Goal: Task Accomplishment & Management: Manage account settings

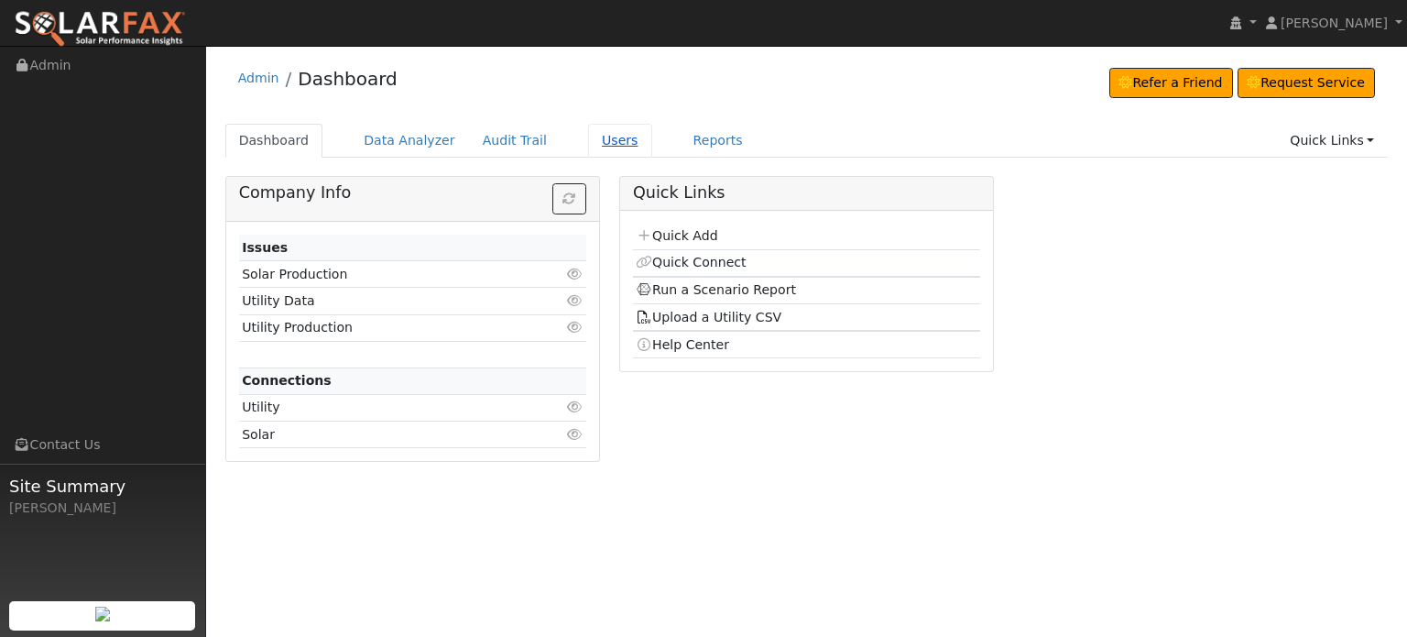
click at [588, 146] on link "Users" at bounding box center [620, 141] width 64 height 34
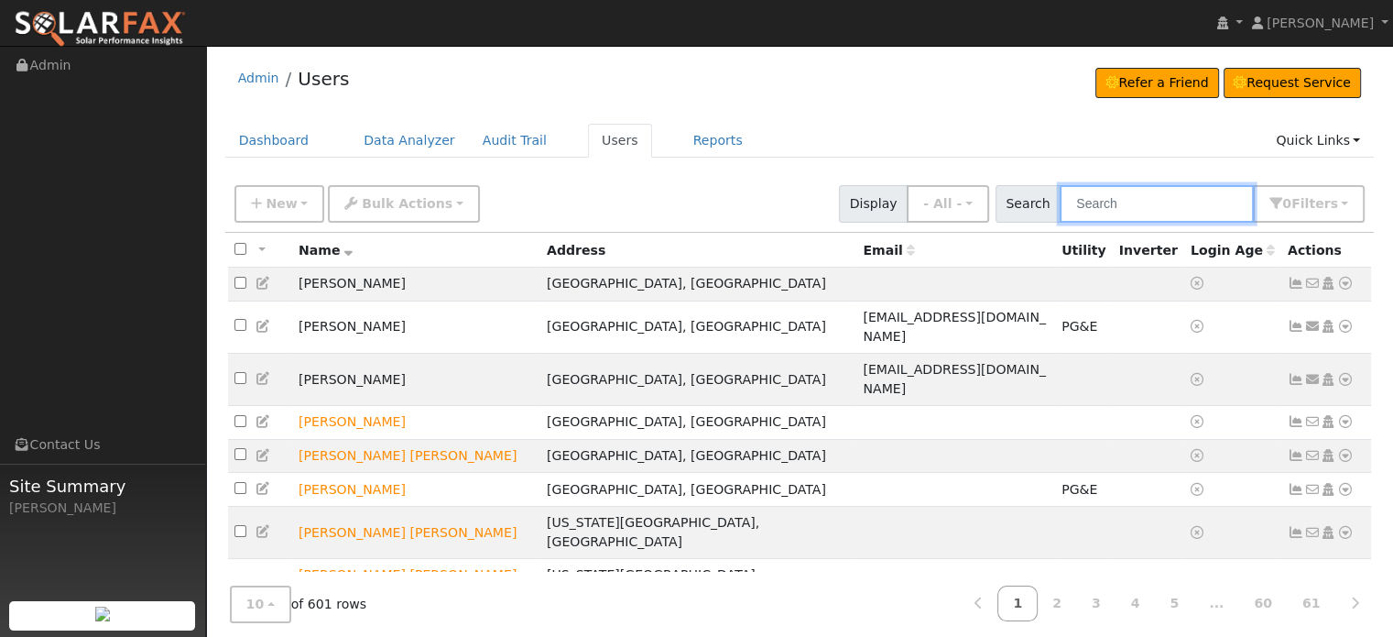
click at [1120, 203] on input "text" at bounding box center [1157, 204] width 194 height 38
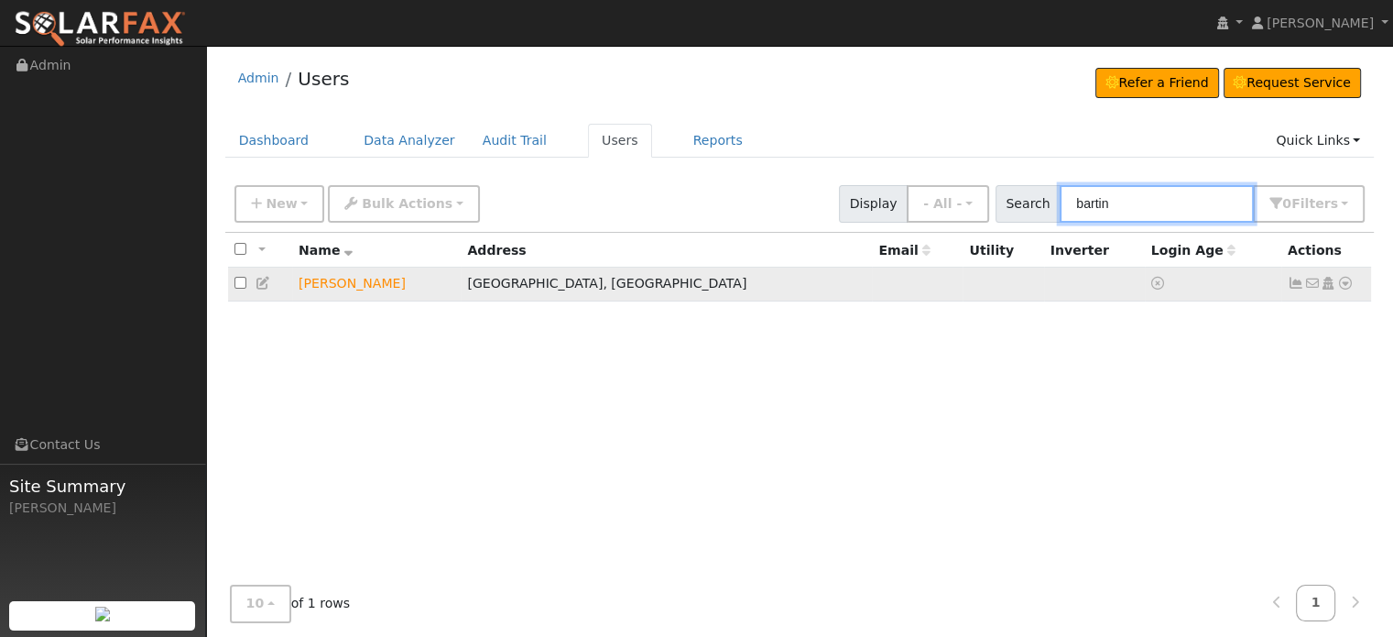
type input "bartin"
click at [1338, 281] on icon at bounding box center [1345, 283] width 16 height 13
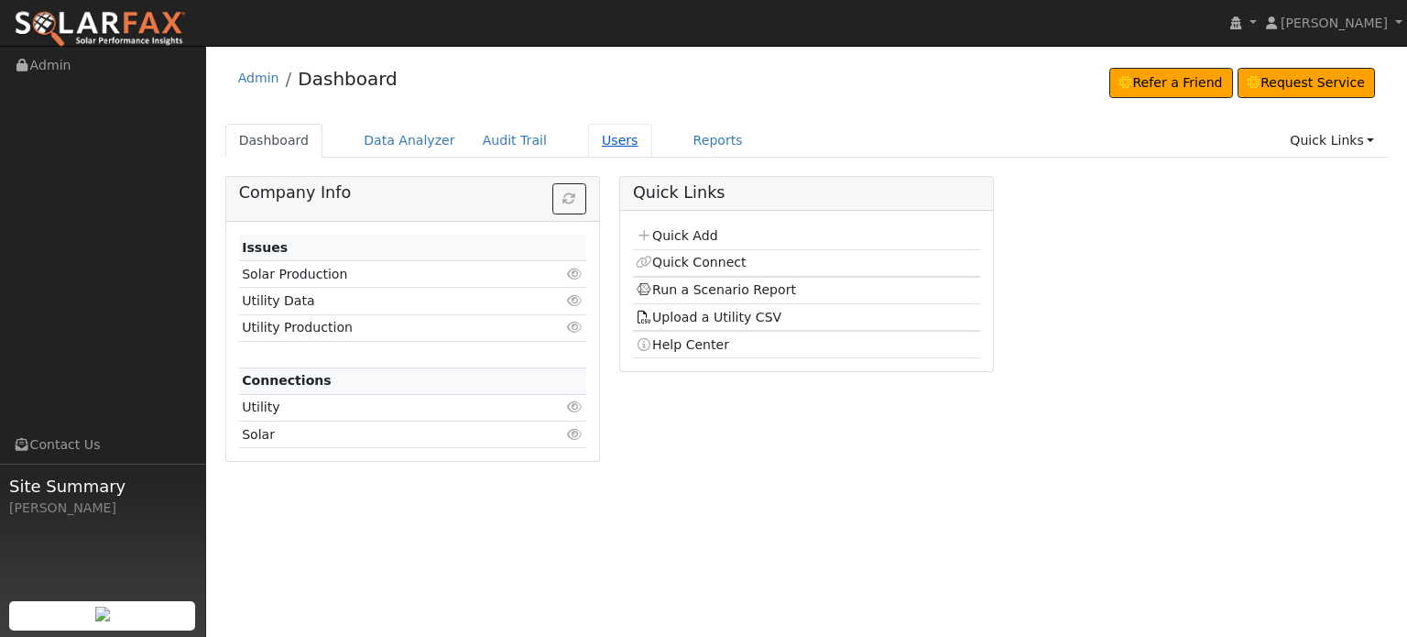
click at [589, 141] on link "Users" at bounding box center [620, 141] width 64 height 34
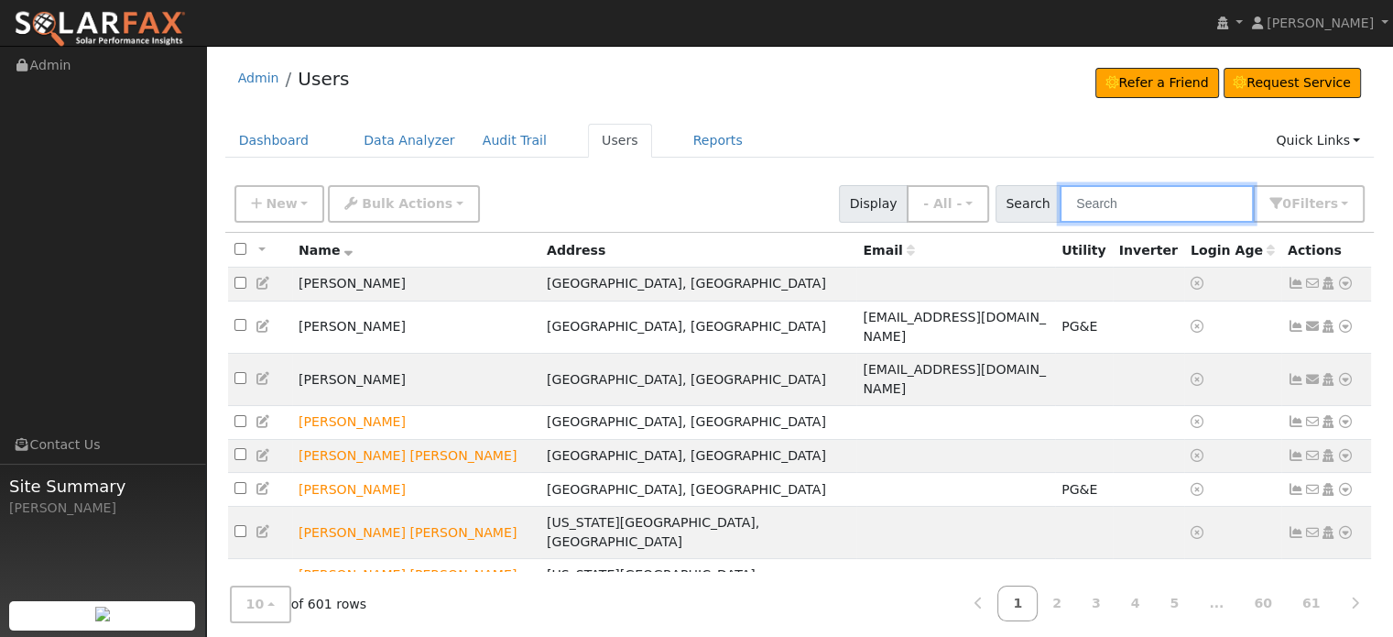
click at [1161, 197] on input "text" at bounding box center [1157, 204] width 194 height 38
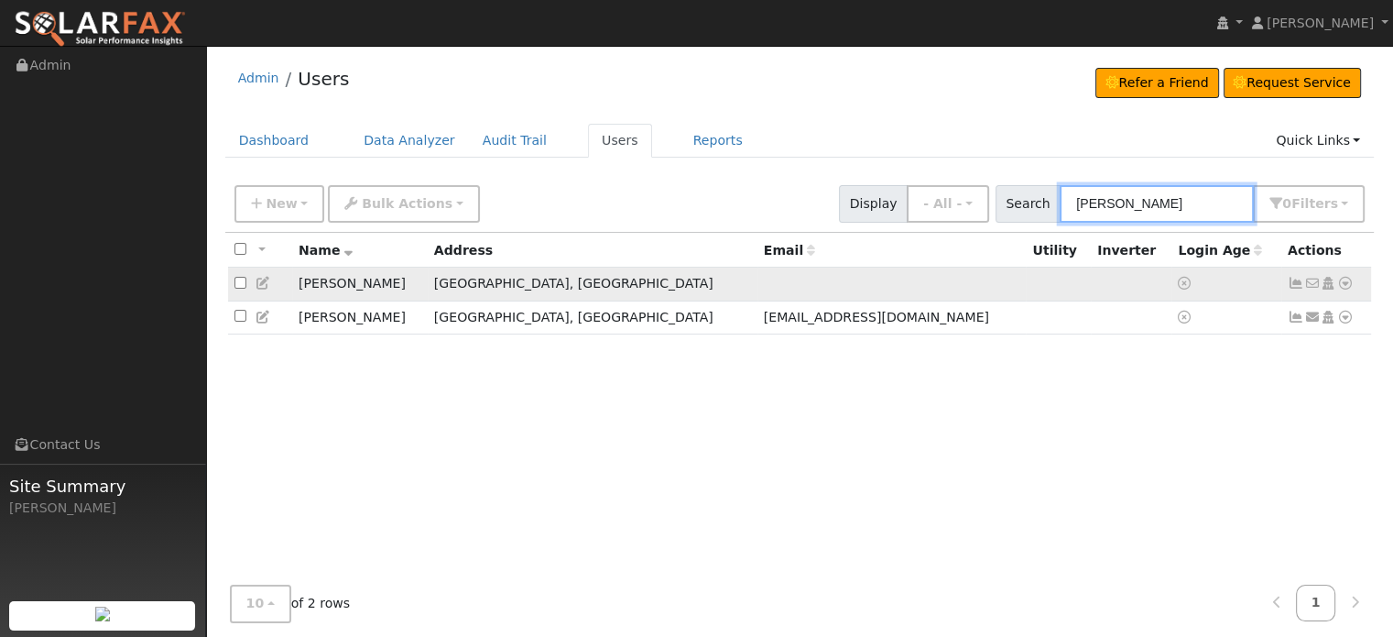
type input "jeff perry"
click at [1343, 285] on icon at bounding box center [1345, 283] width 16 height 13
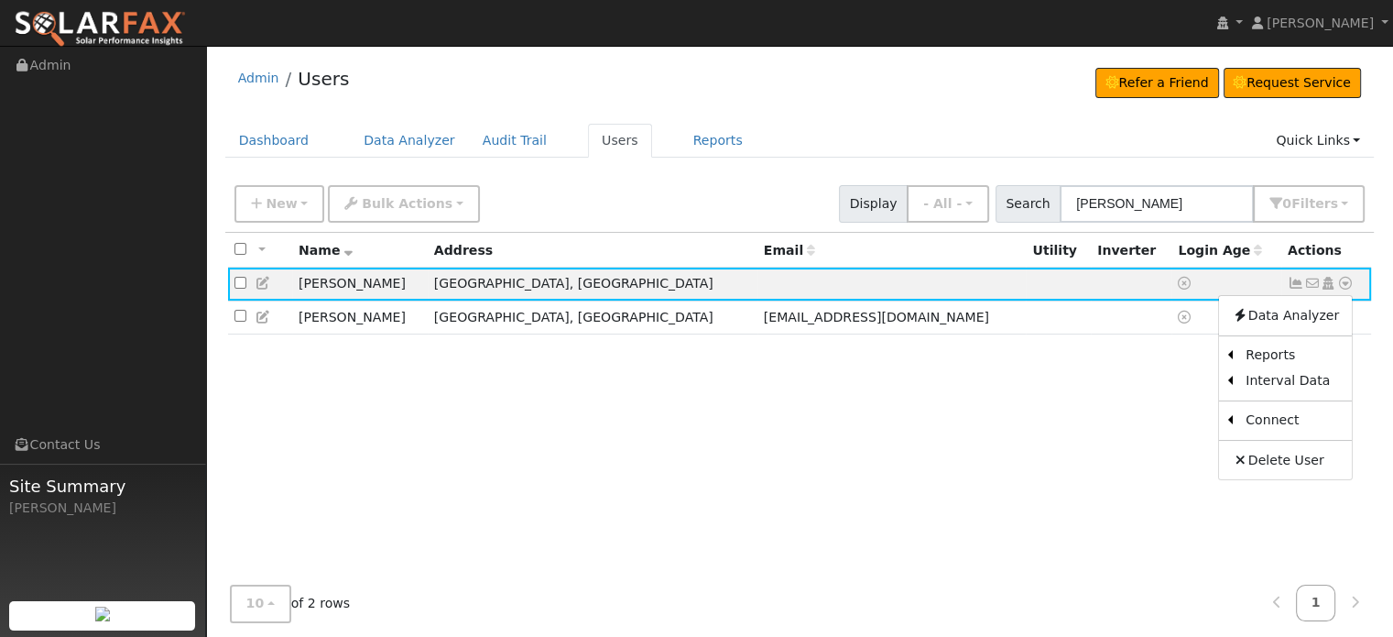
click at [911, 440] on div "All None All on page None on page Name Address Email Utility Inverter Login Age…" at bounding box center [799, 424] width 1149 height 382
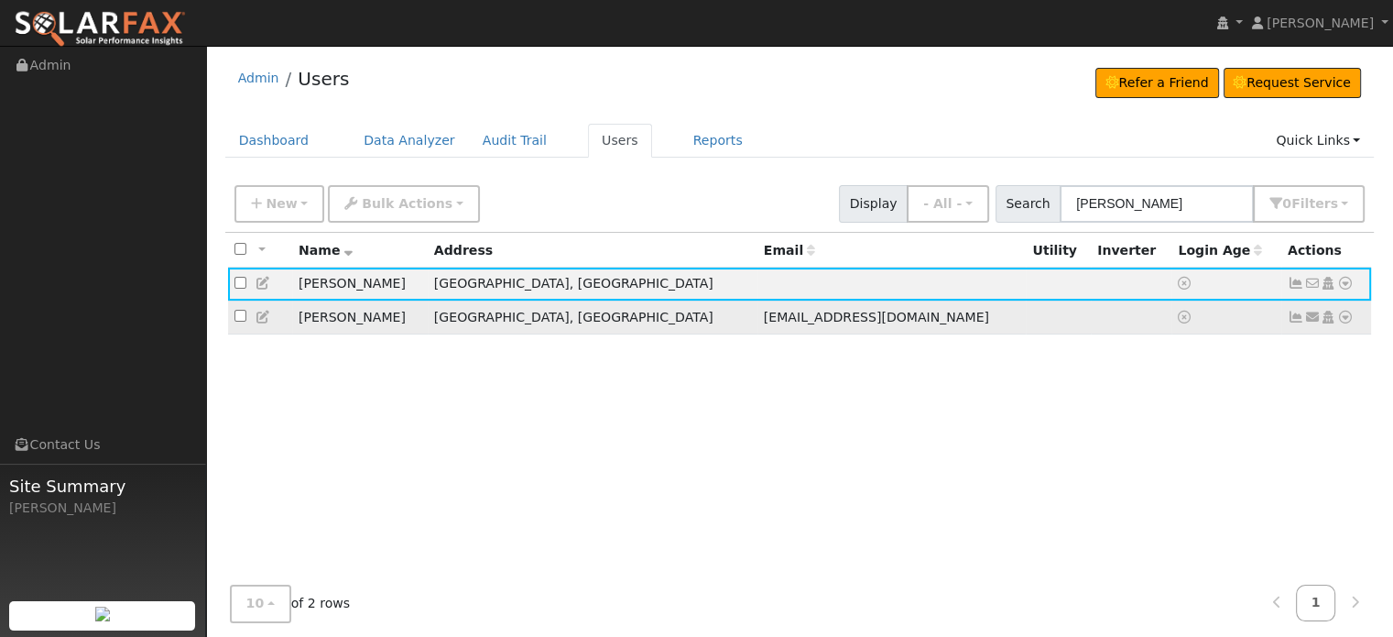
click at [1350, 314] on icon at bounding box center [1345, 316] width 16 height 13
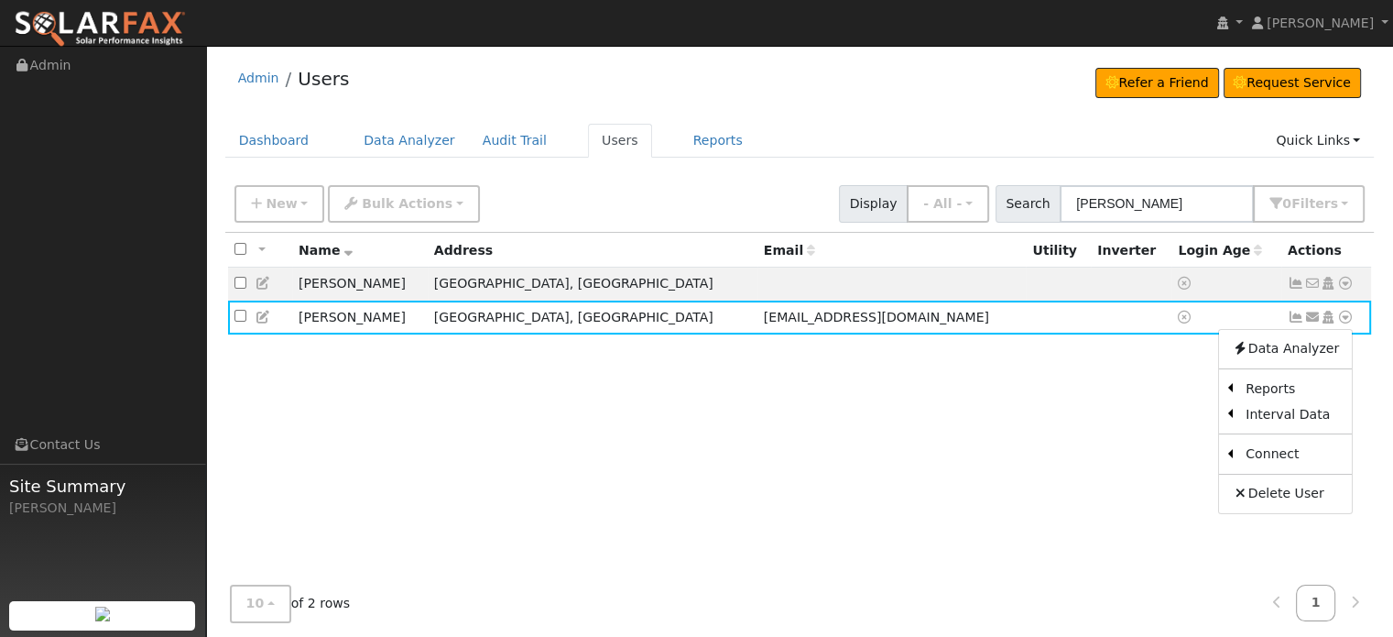
click at [906, 502] on div "All None All on page None on page Name Address Email Utility Inverter Login Age…" at bounding box center [799, 424] width 1149 height 382
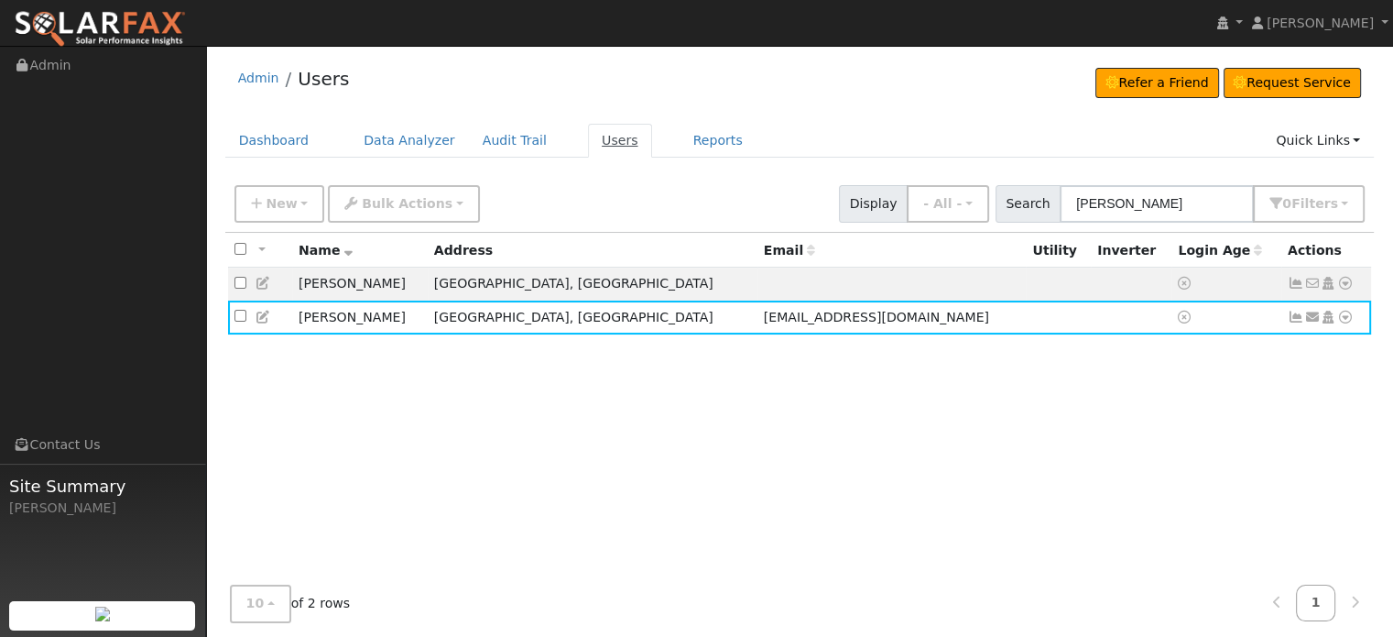
click at [588, 141] on link "Users" at bounding box center [620, 141] width 64 height 34
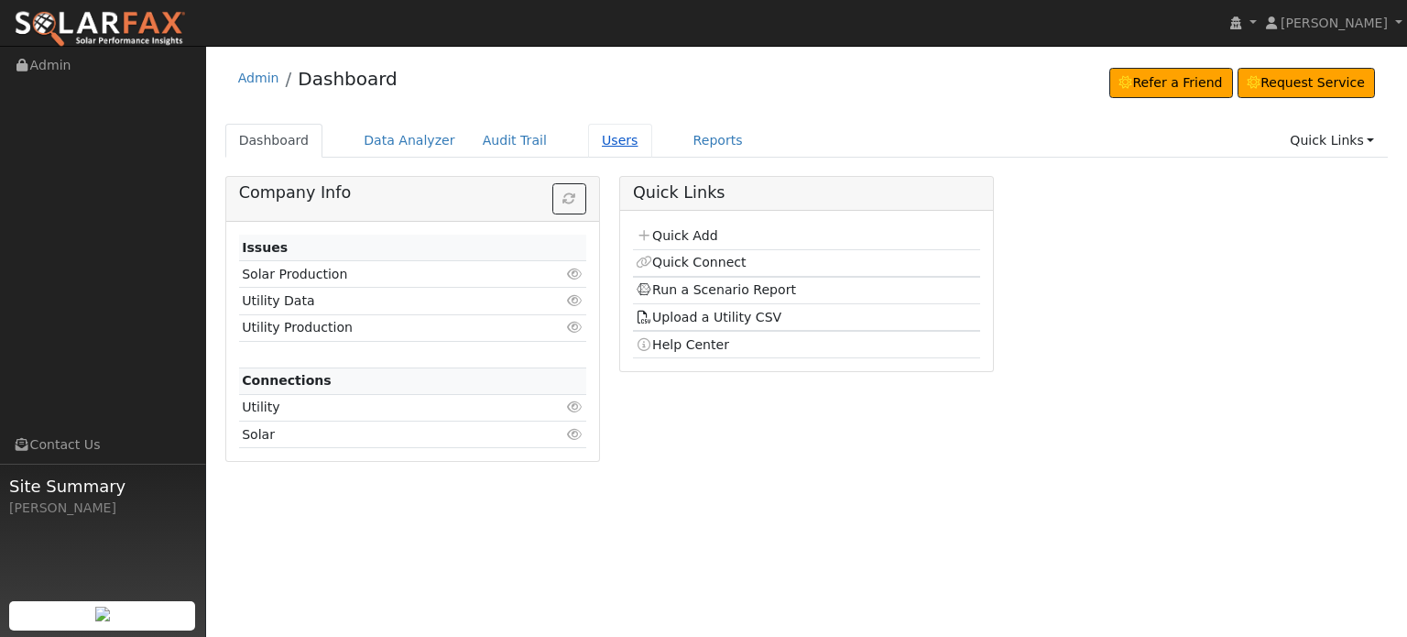
click at [588, 143] on link "Users" at bounding box center [620, 141] width 64 height 34
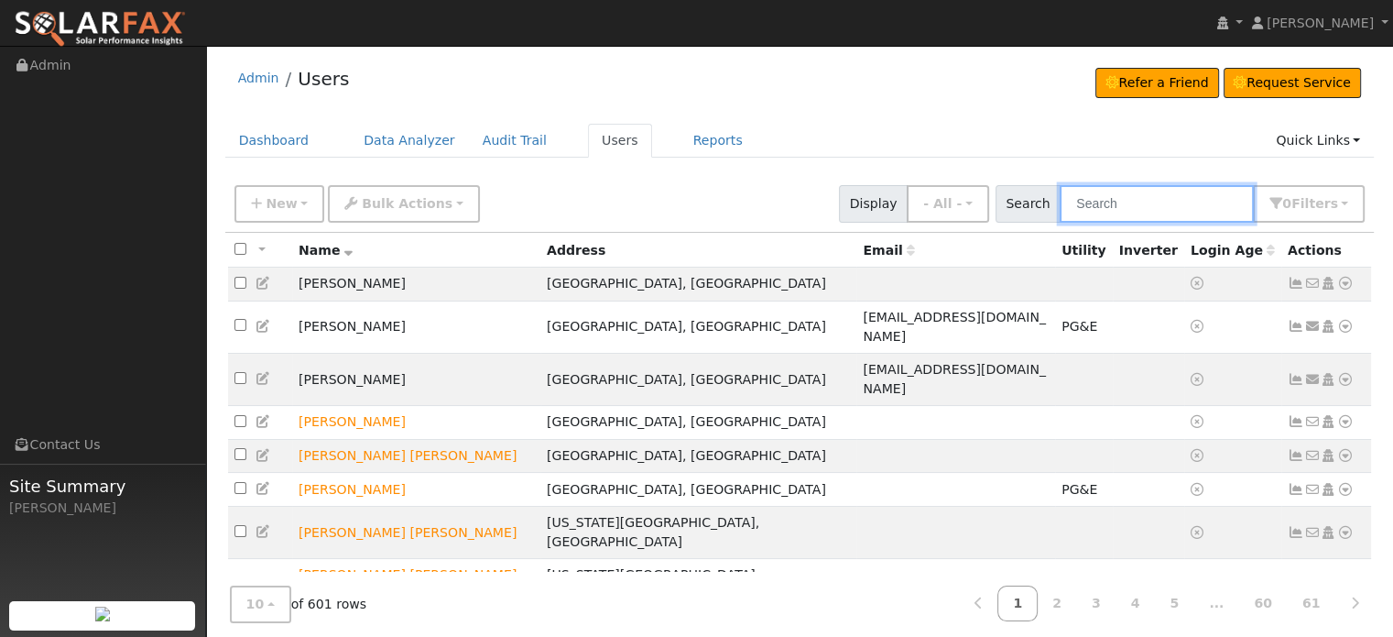
click at [1122, 201] on input "text" at bounding box center [1157, 204] width 194 height 38
paste input "ROBIN NEWMAN"
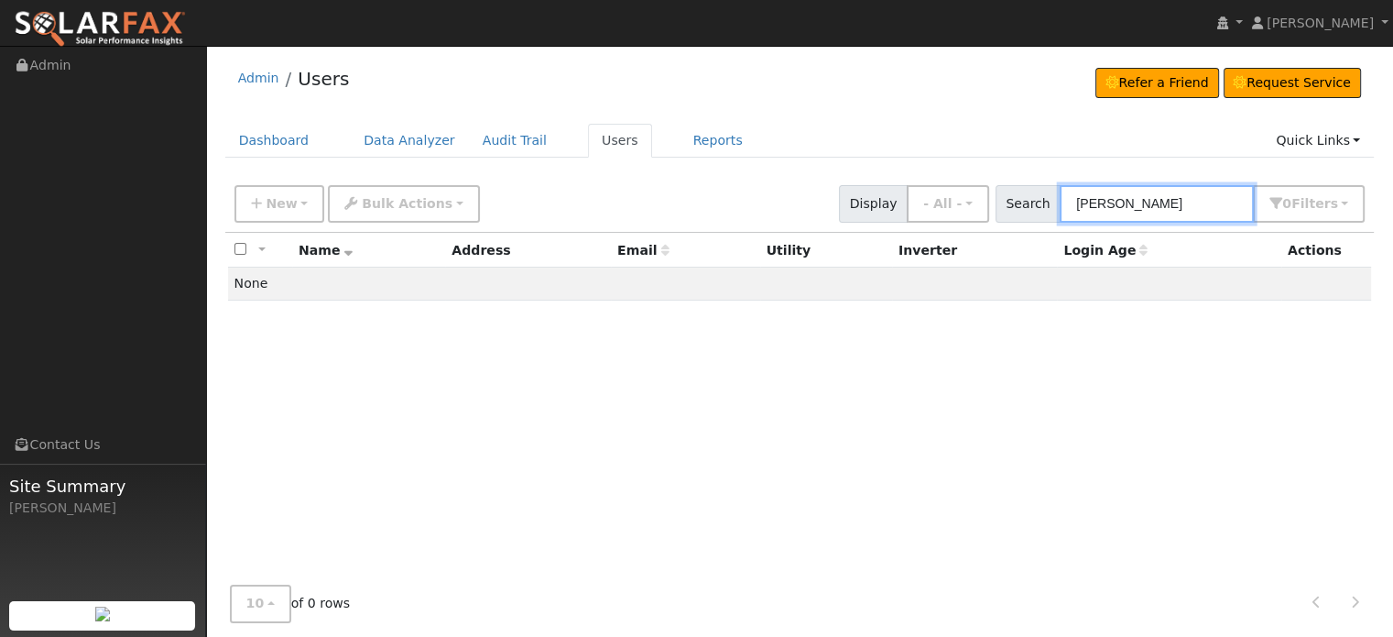
drag, startPoint x: 1218, startPoint y: 207, endPoint x: 780, endPoint y: 199, distance: 437.9
click at [780, 199] on div "New Add User Quick Add Quick Connect Quick Convert Lead Bulk Actions Send Email…" at bounding box center [800, 201] width 1138 height 44
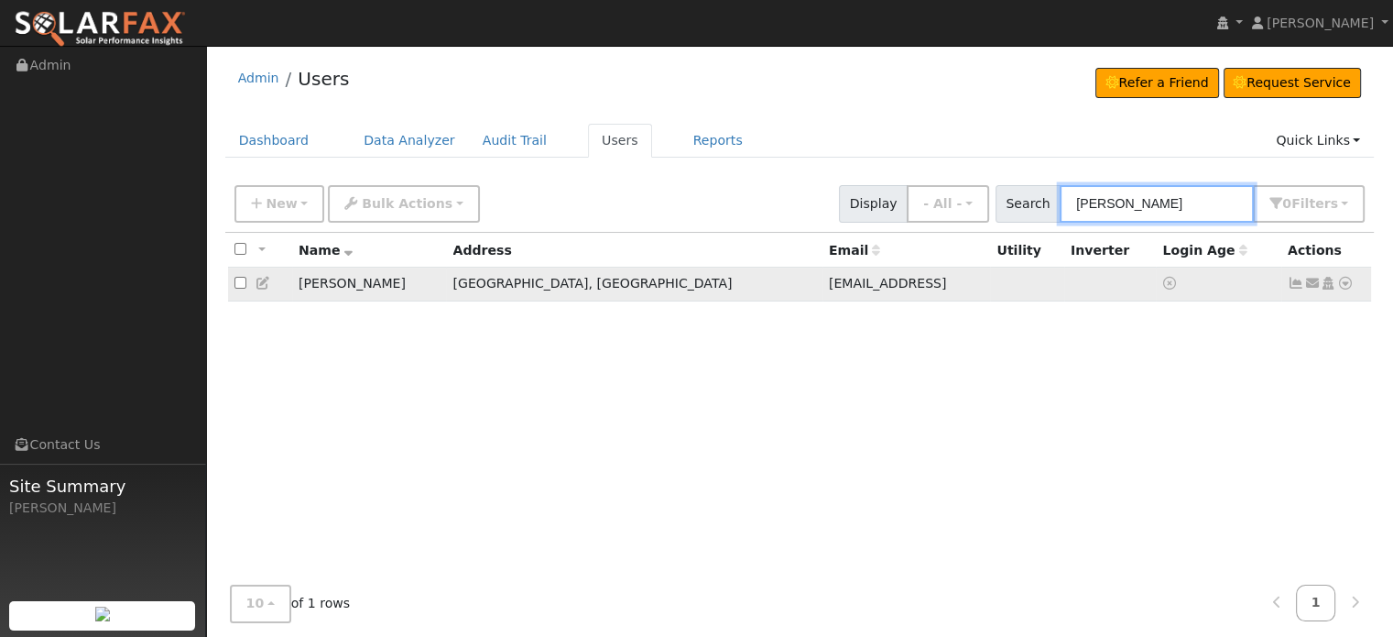
type input "newman"
click at [1342, 281] on icon at bounding box center [1345, 283] width 16 height 13
